Goal: Task Accomplishment & Management: Manage account settings

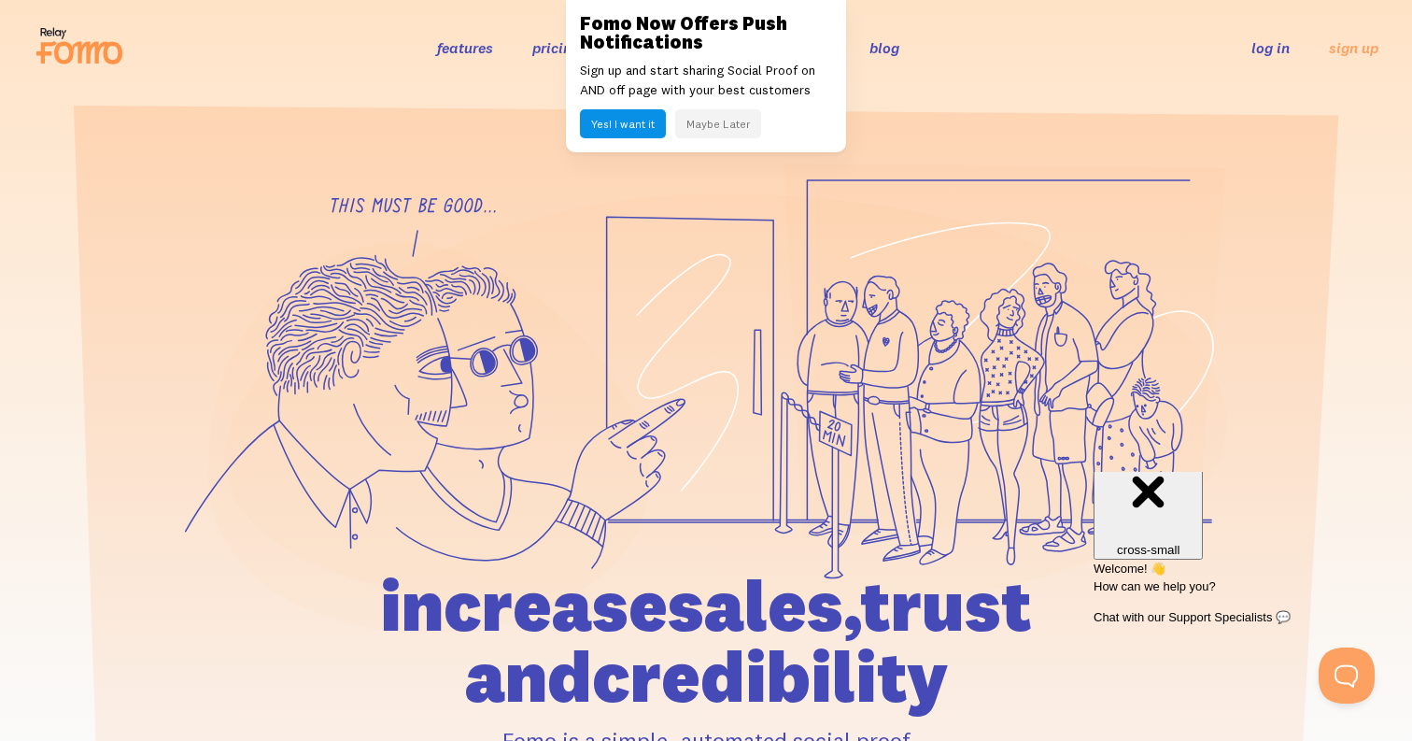
drag, startPoint x: 1215, startPoint y: 64, endPoint x: 1235, endPoint y: 54, distance: 22.1
click at [1216, 64] on div "features pricing 106+ integrations reviews blog log in sign up log in sign up" at bounding box center [706, 47] width 1345 height 50
click at [1270, 53] on link "log in" at bounding box center [1270, 47] width 38 height 19
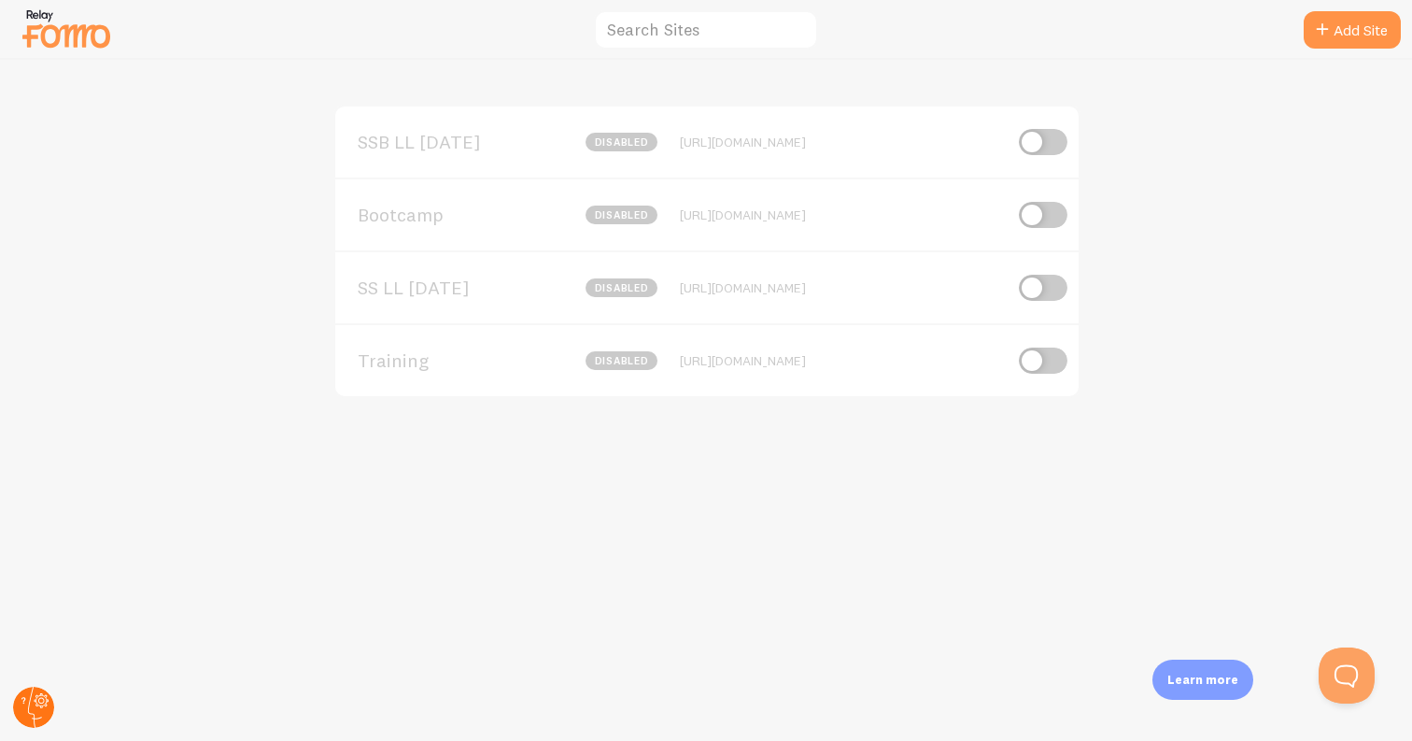
click at [38, 714] on circle at bounding box center [33, 706] width 41 height 41
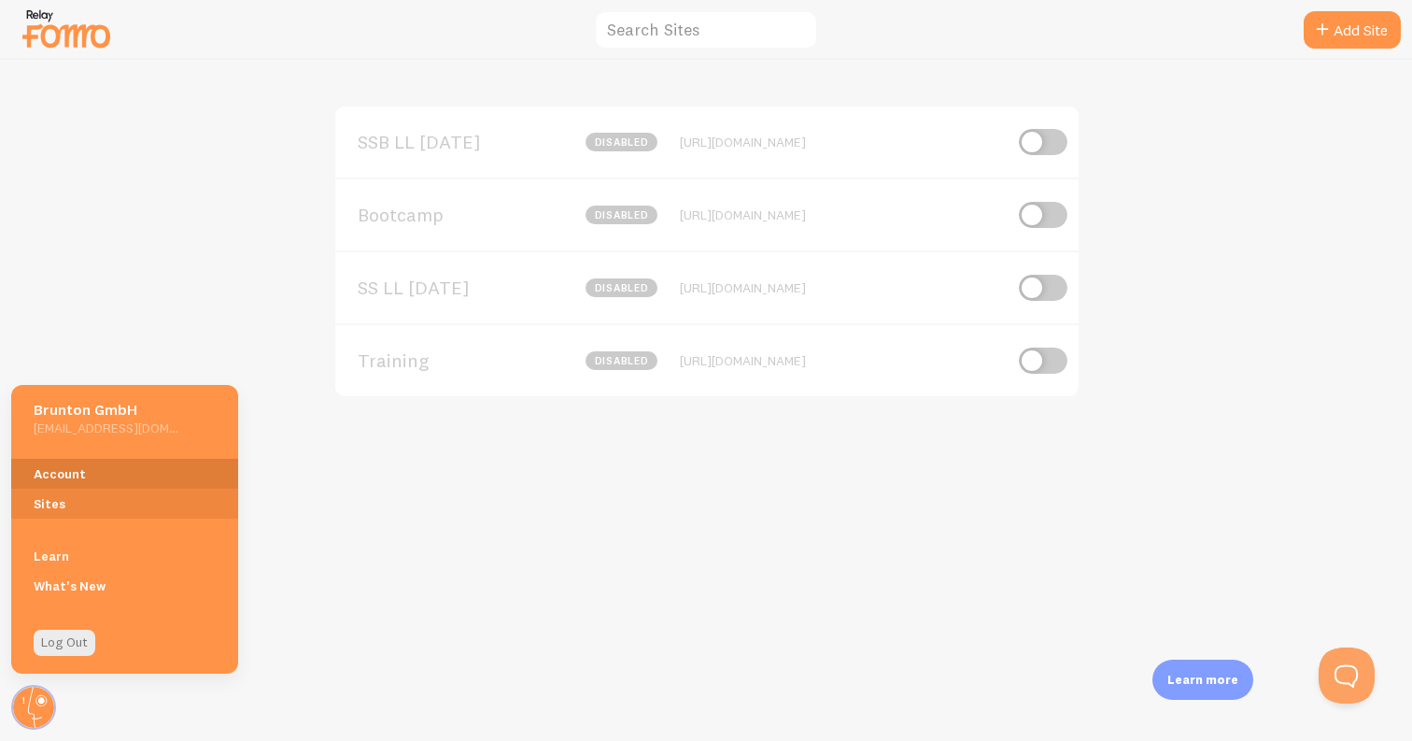
click at [64, 476] on link "Account" at bounding box center [124, 474] width 227 height 30
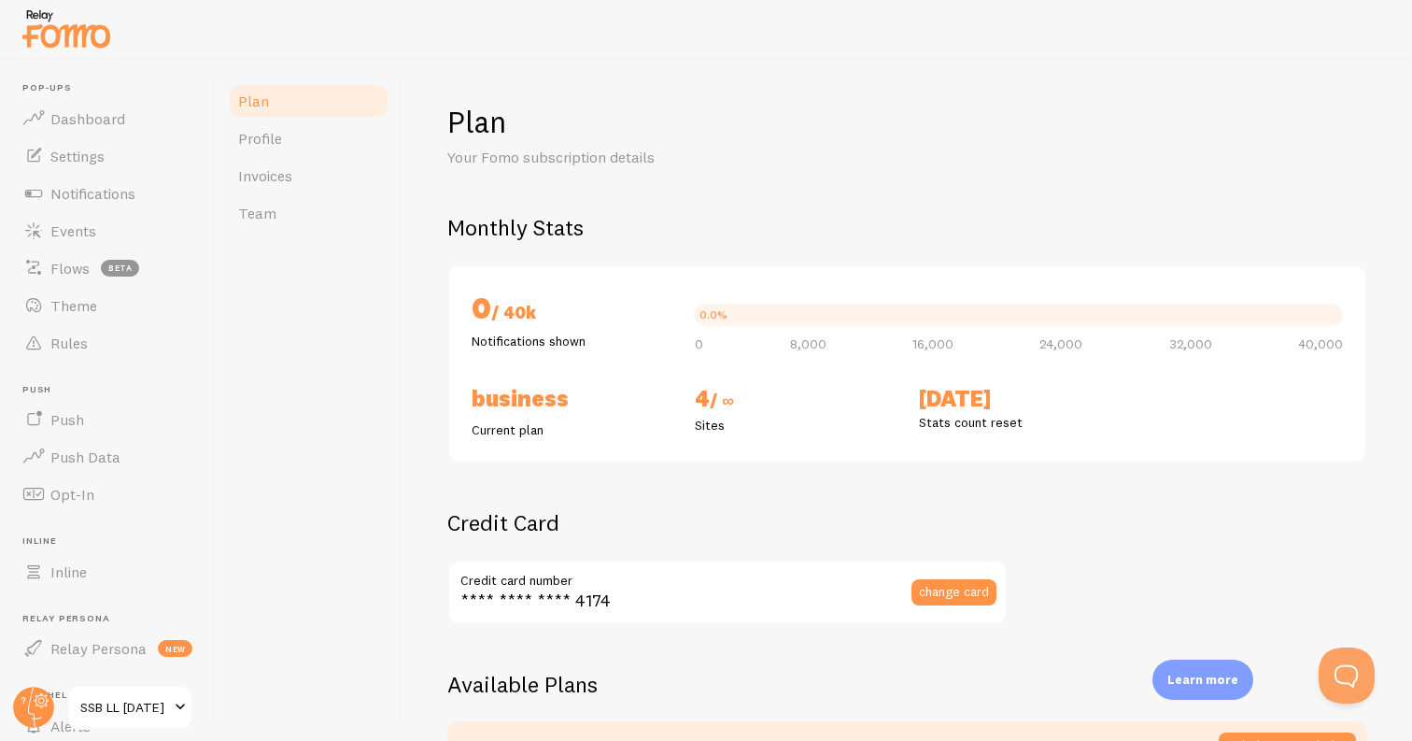
scroll to position [4, 0]
click at [295, 179] on link "Invoices" at bounding box center [308, 175] width 163 height 37
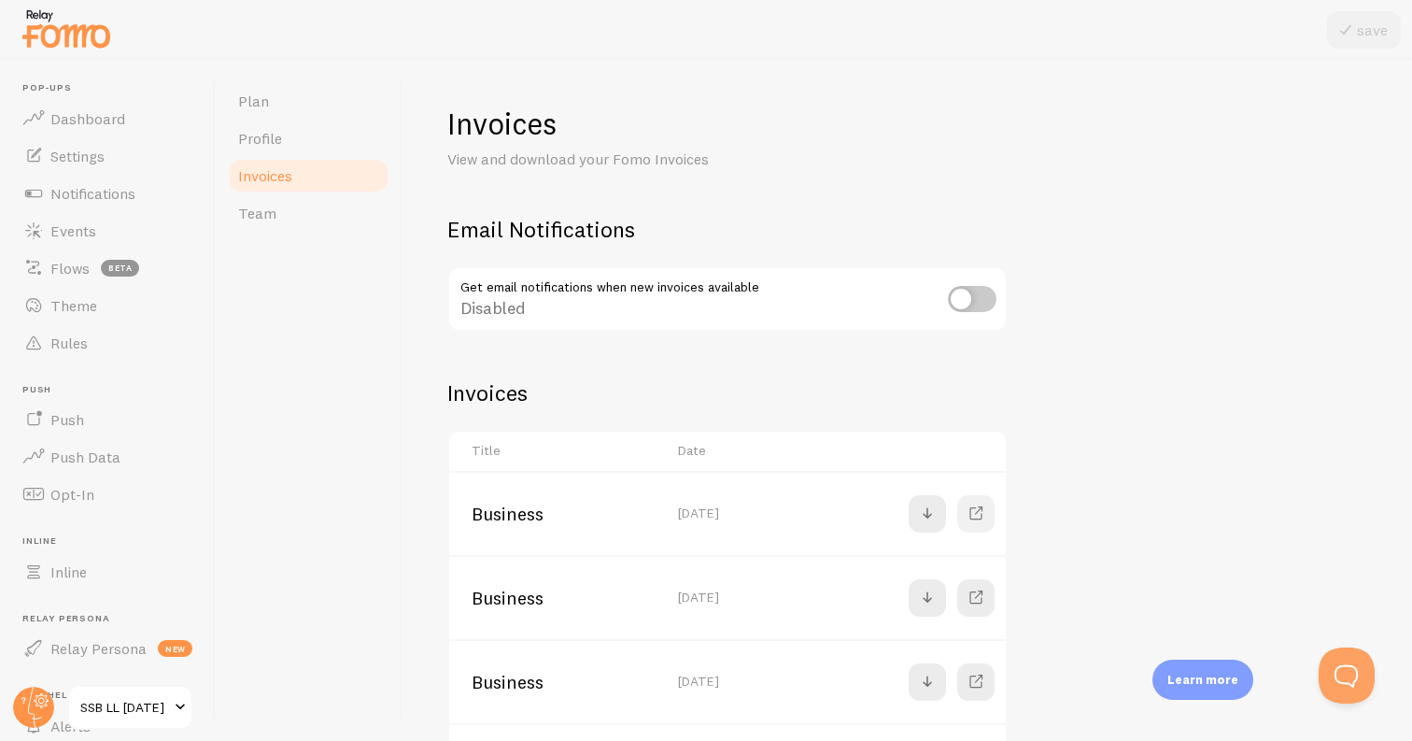
click at [974, 517] on span at bounding box center [976, 513] width 22 height 22
